Goal: Find contact information: Find contact information

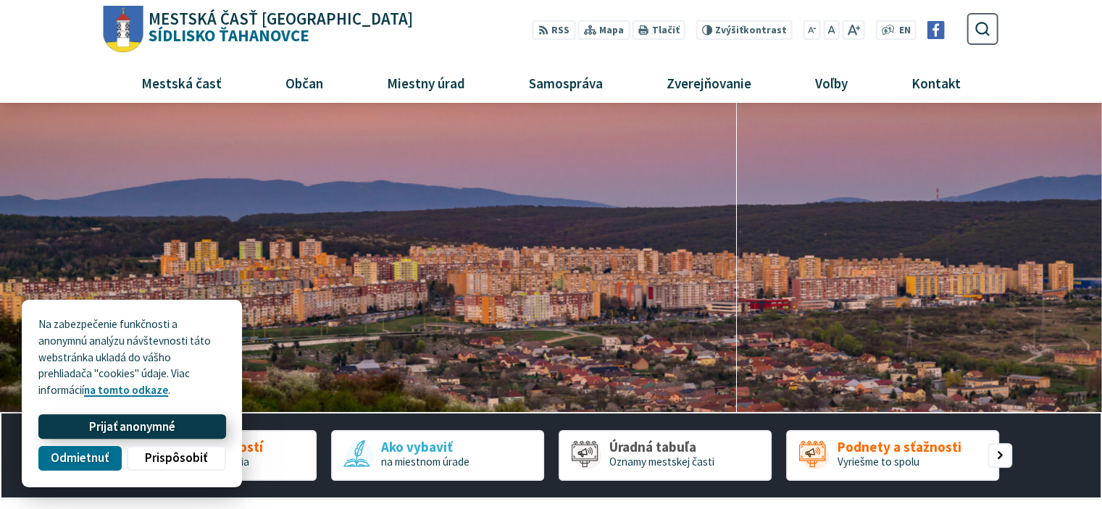
click at [112, 432] on span "Prijať anonymné" at bounding box center [132, 426] width 86 height 15
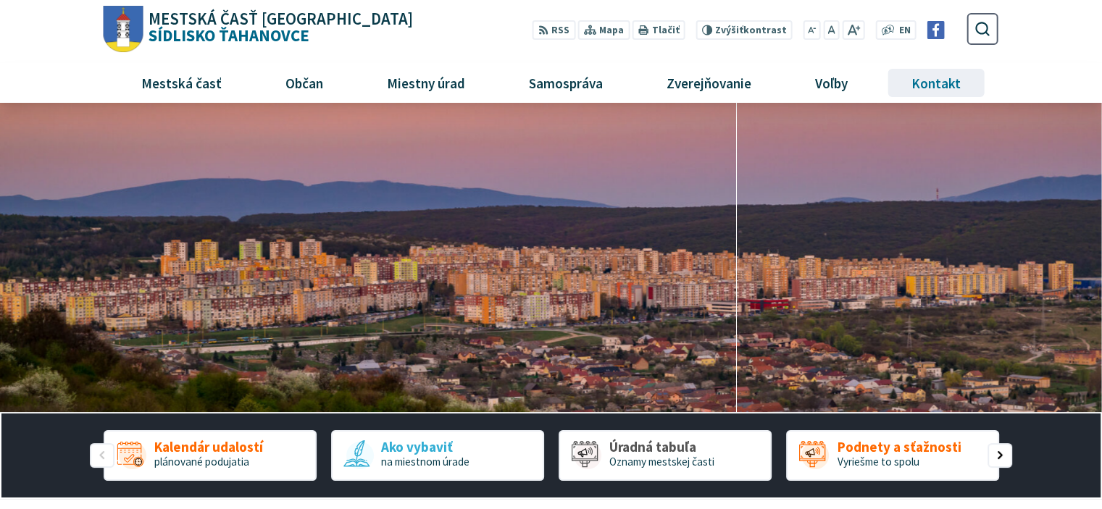
click at [947, 77] on span "Kontakt" at bounding box center [936, 82] width 60 height 39
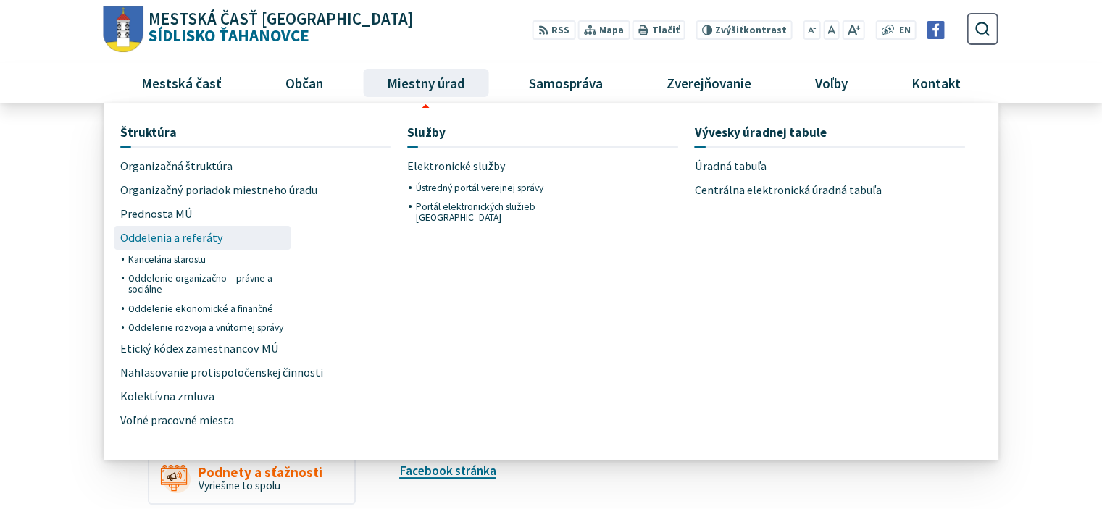
click at [175, 234] on span "Oddelenia a referáty" at bounding box center [171, 238] width 103 height 24
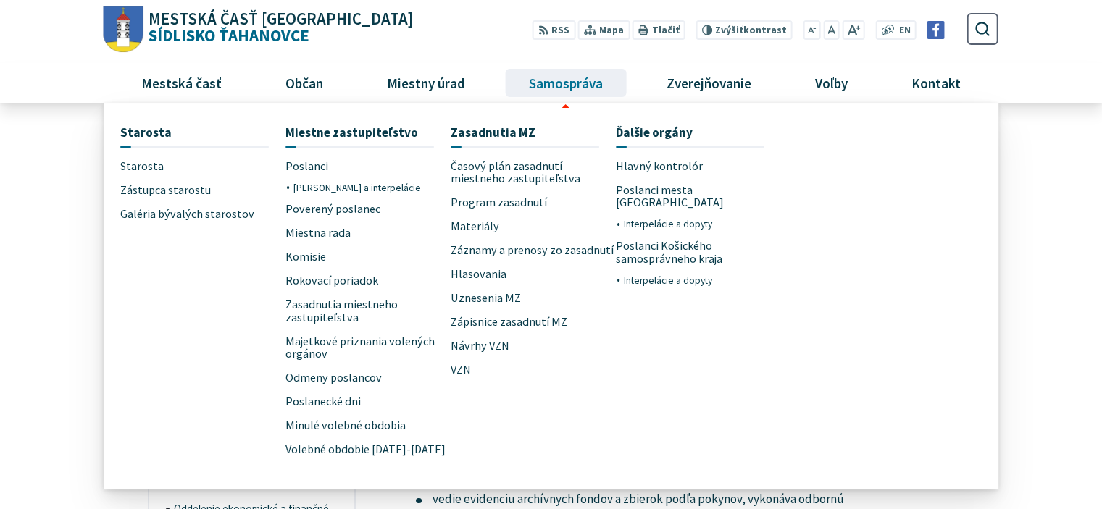
click at [565, 77] on span "Samospráva" at bounding box center [565, 82] width 85 height 39
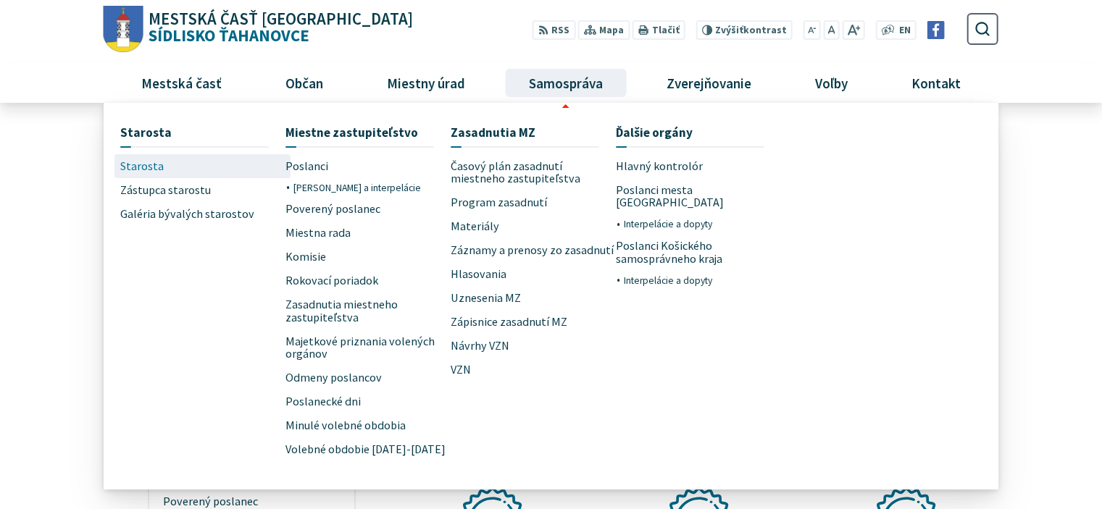
click at [151, 167] on span "Starosta" at bounding box center [141, 166] width 43 height 24
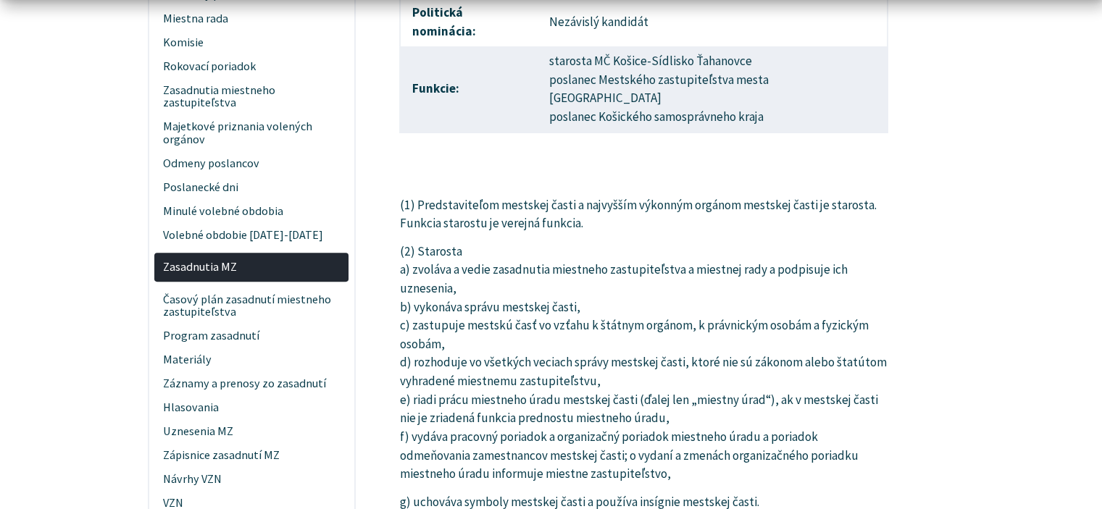
scroll to position [169, 0]
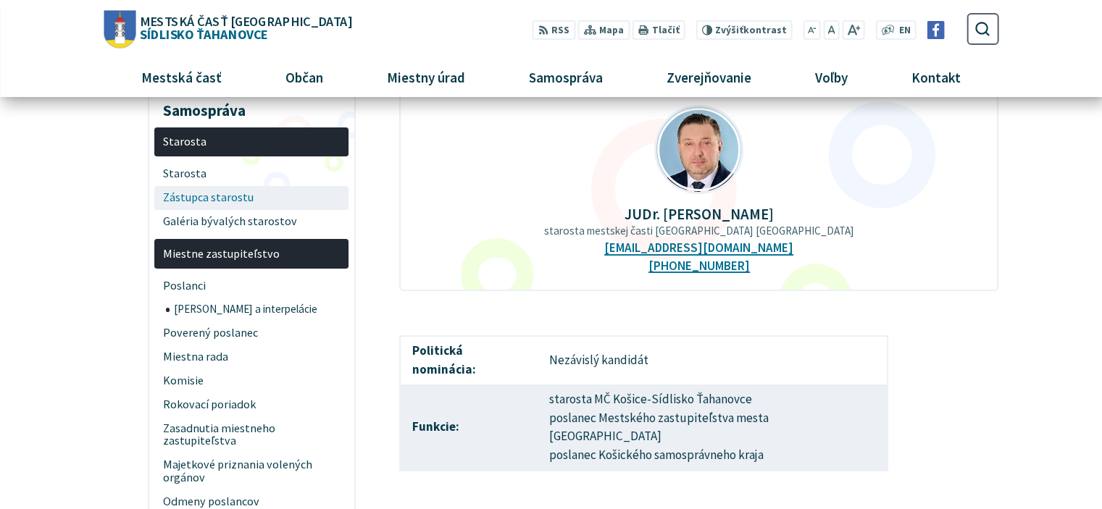
click at [204, 201] on span "Zástupca starostu" at bounding box center [251, 198] width 177 height 24
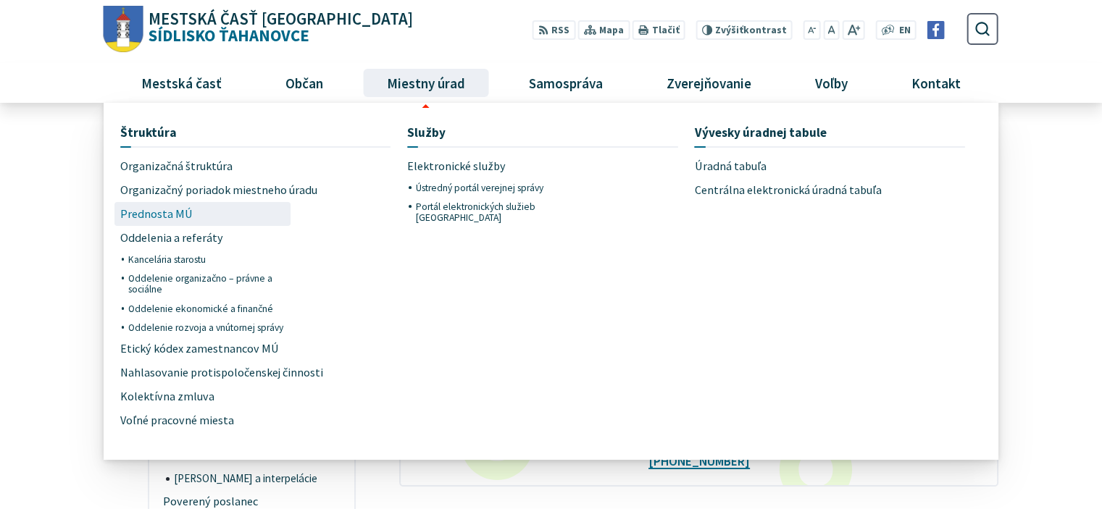
click at [163, 216] on span "Prednosta MÚ" at bounding box center [156, 214] width 72 height 24
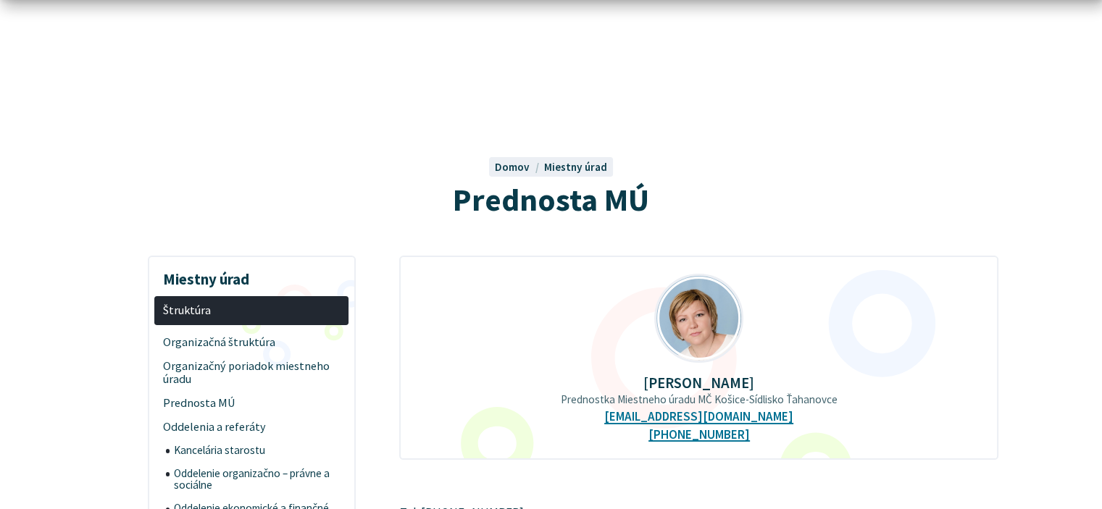
scroll to position [169, 0]
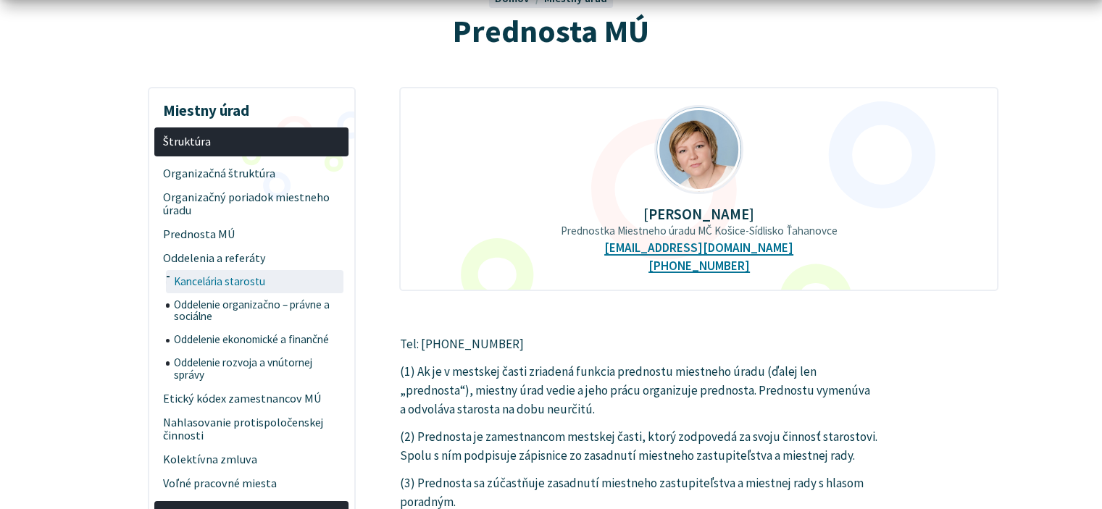
click at [247, 280] on span "Kancelária starostu" at bounding box center [257, 281] width 167 height 23
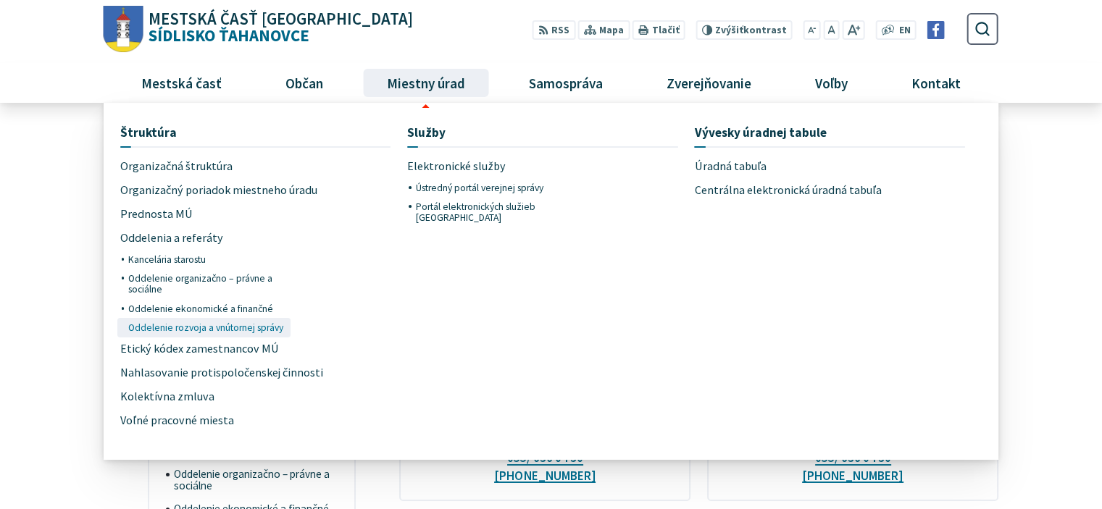
click at [273, 324] on span "Oddelenie rozvoja a vnútornej správy" at bounding box center [205, 327] width 155 height 19
